Goal: Information Seeking & Learning: Find specific fact

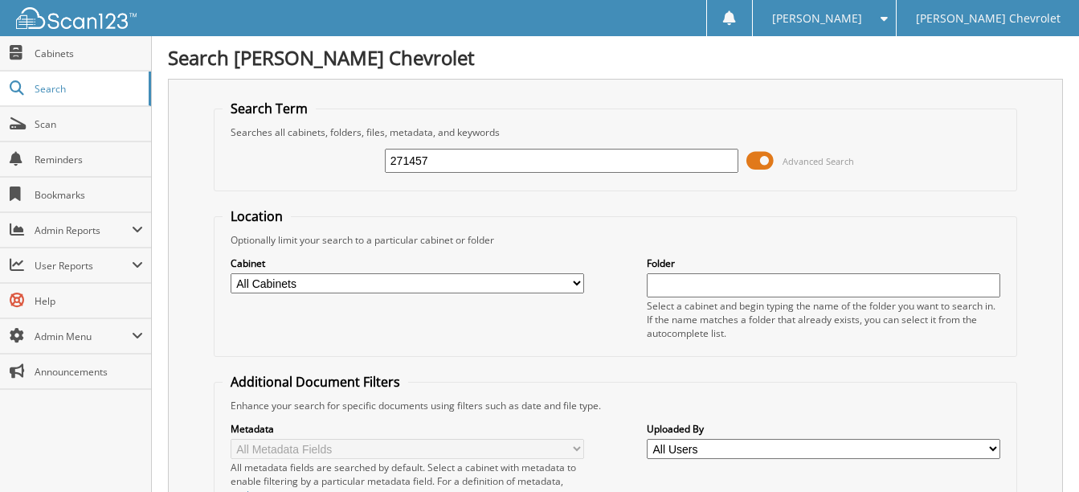
type input "271457"
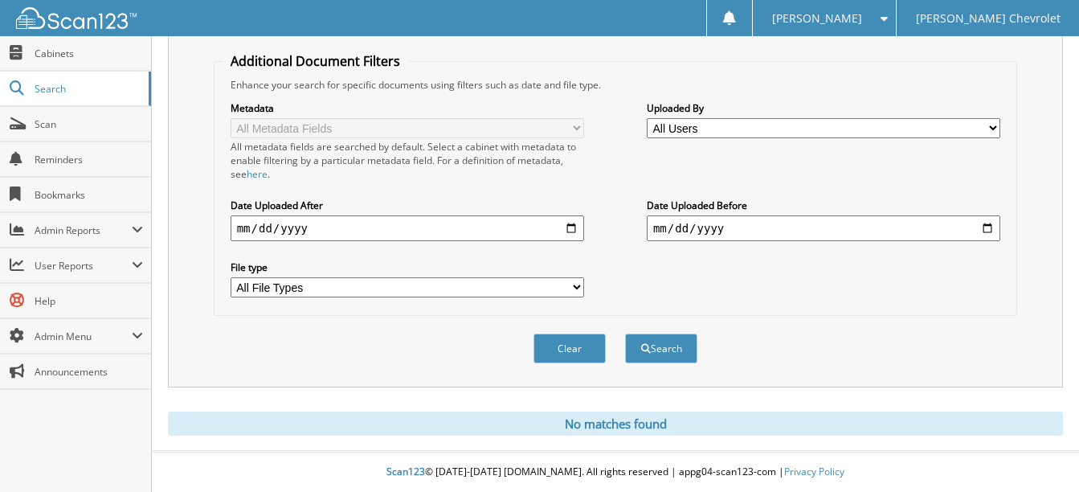
scroll to position [321, 0]
click at [587, 349] on button "Clear" at bounding box center [570, 349] width 72 height 30
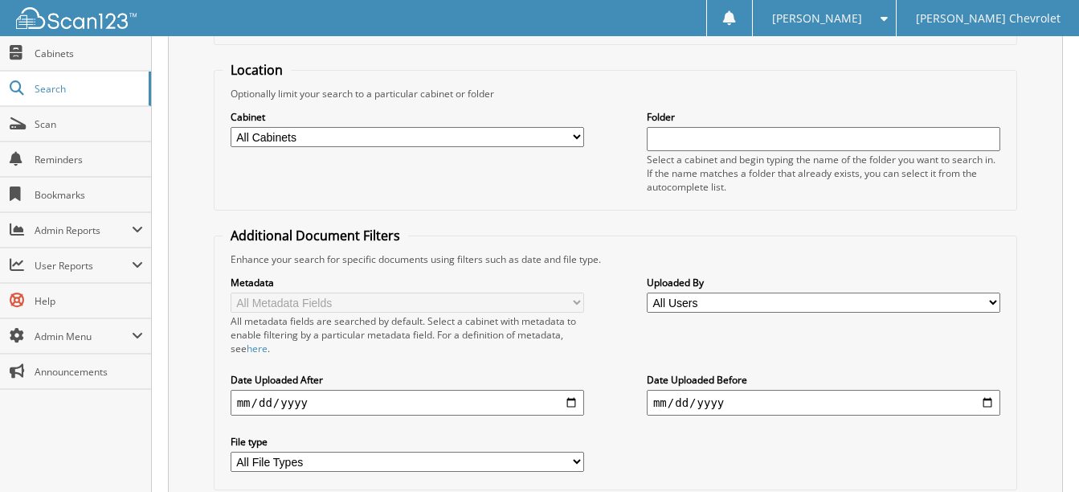
scroll to position [0, 0]
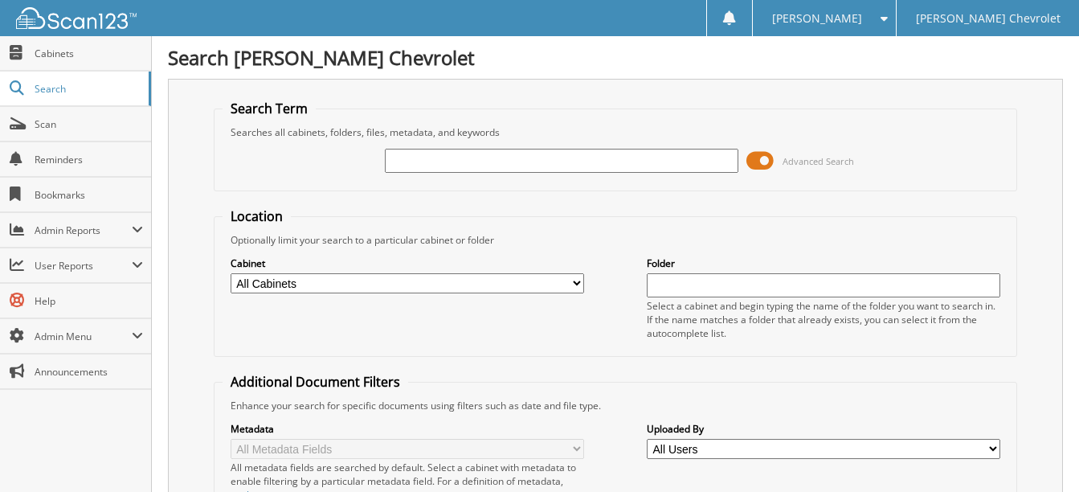
click at [463, 162] on input "text" at bounding box center [562, 161] width 354 height 24
type input "271427"
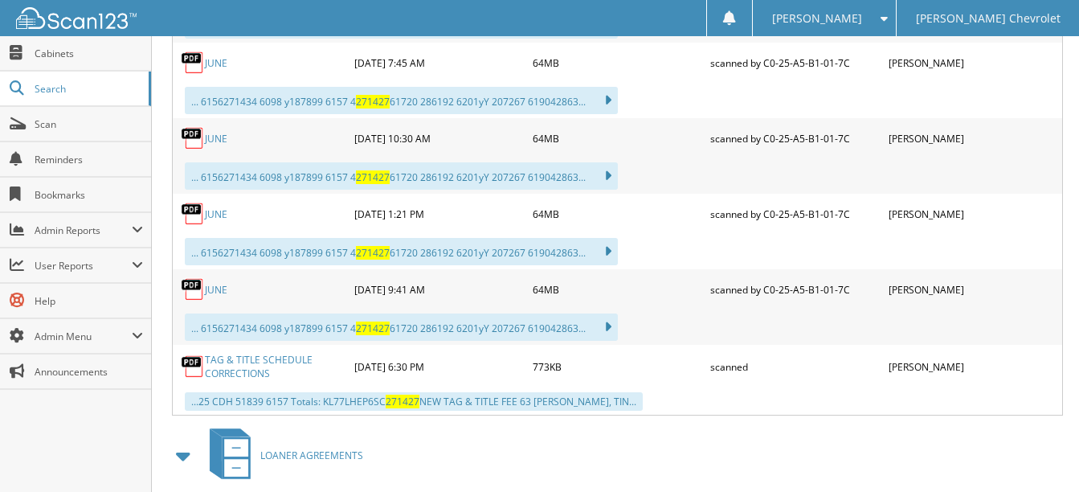
scroll to position [1761, 0]
